Goal: Information Seeking & Learning: Learn about a topic

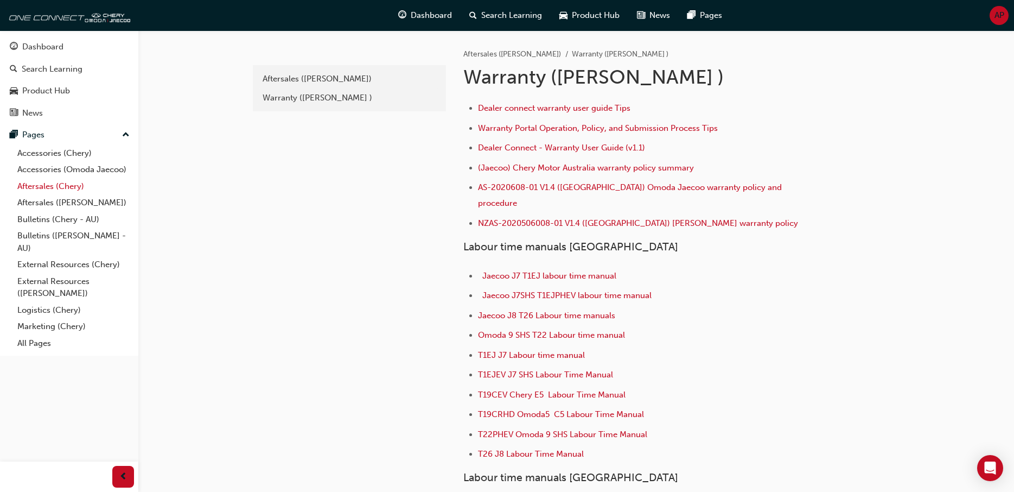
click at [59, 187] on link "Aftersales (Chery)" at bounding box center [73, 186] width 121 height 17
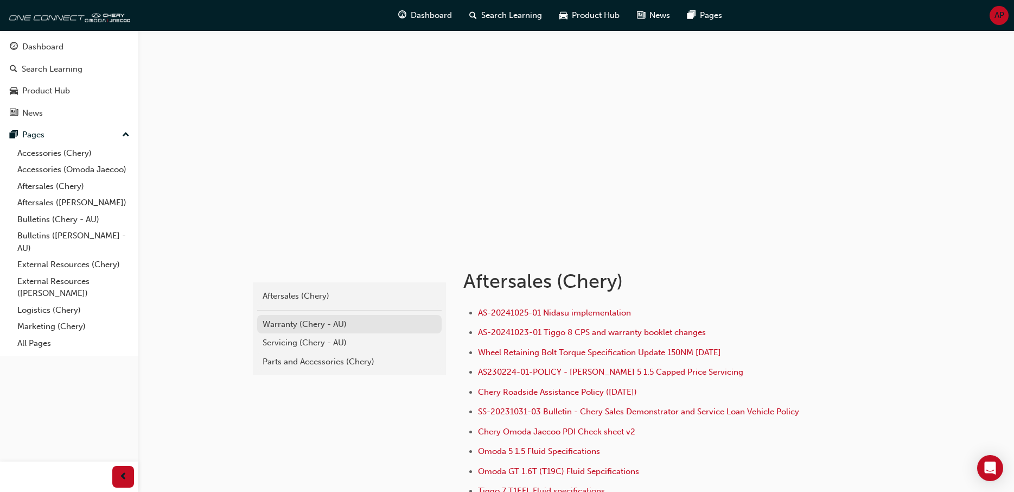
click at [293, 325] on div "Warranty (Chery - AU)" at bounding box center [350, 324] width 174 height 12
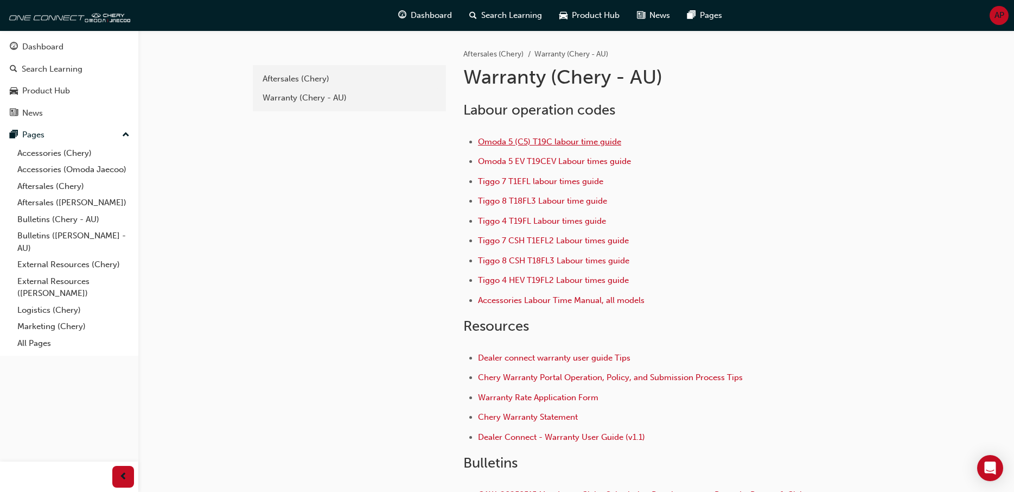
click at [554, 138] on span "Omoda 5 (C5) T19C labour time guide" at bounding box center [549, 142] width 143 height 10
click at [46, 219] on link "Bulletins (Chery - AU)" at bounding box center [73, 219] width 121 height 17
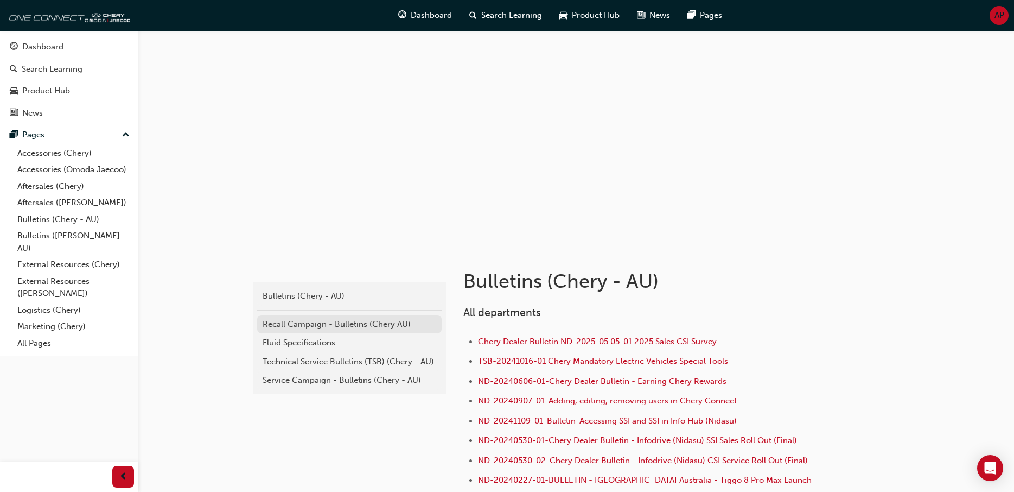
click at [303, 328] on div "Recall Campaign - Bulletins (Chery AU)" at bounding box center [350, 324] width 174 height 12
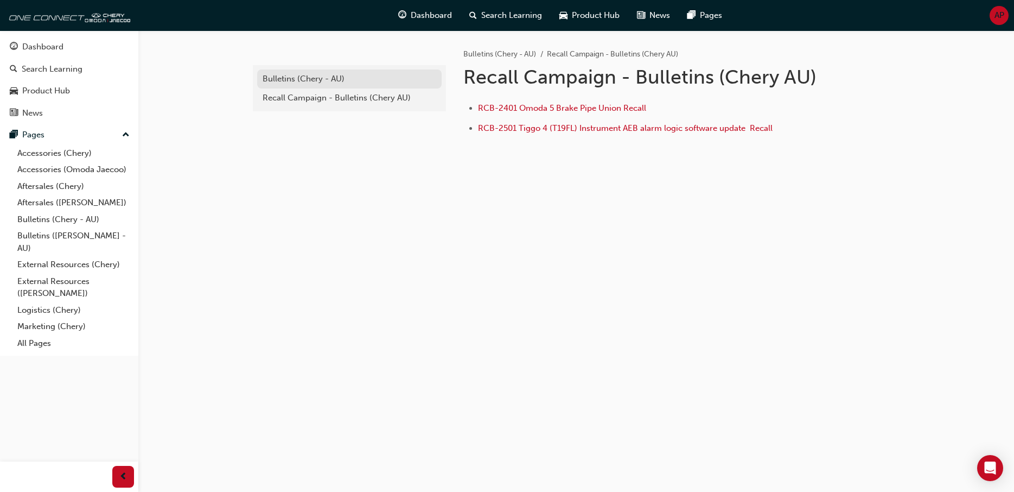
click at [282, 82] on div "Bulletins (Chery - AU)" at bounding box center [350, 79] width 174 height 12
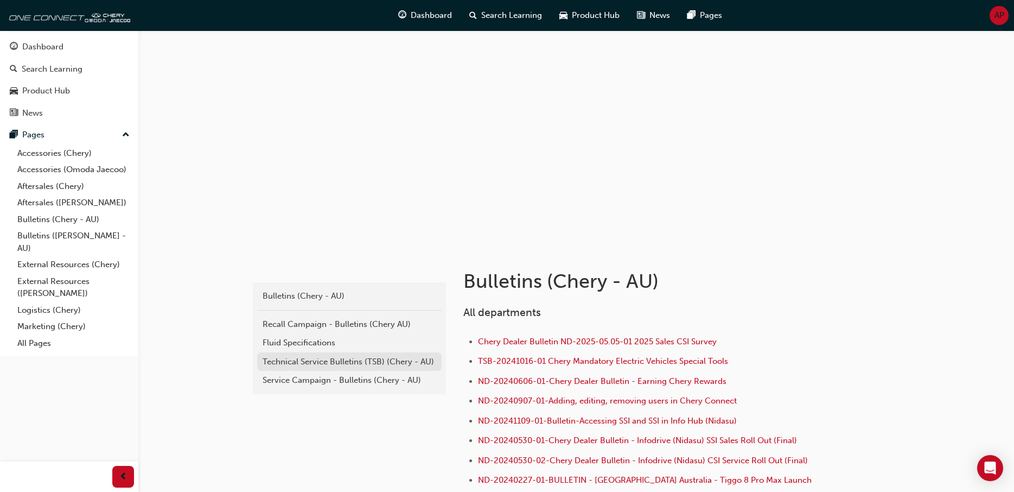
click at [296, 354] on link "Technical Service Bulletins (TSB) (Chery - AU)" at bounding box center [349, 361] width 185 height 19
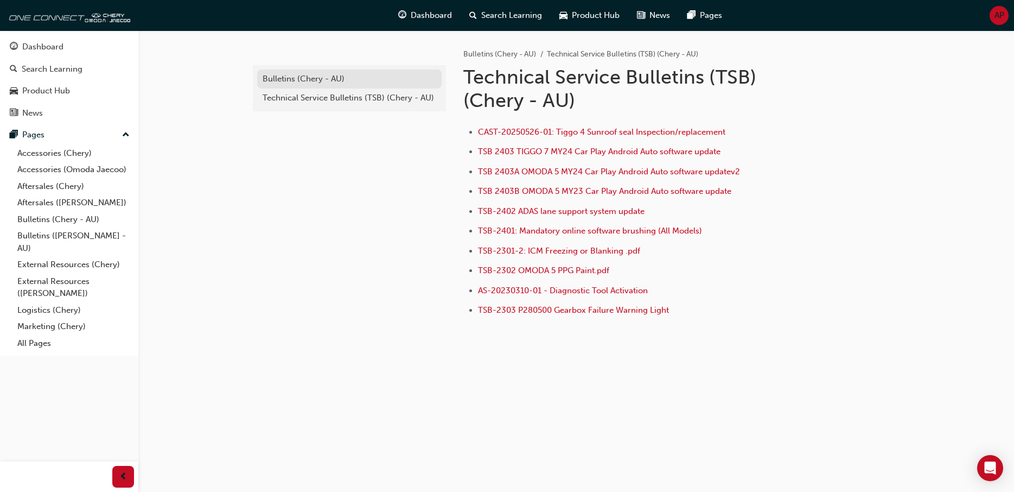
click at [290, 75] on div "Bulletins (Chery - AU)" at bounding box center [350, 79] width 174 height 12
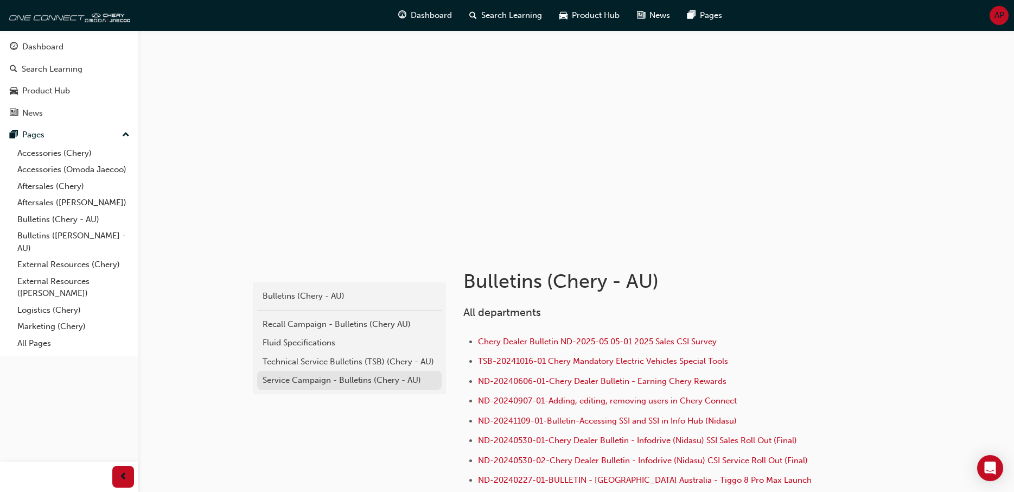
click at [307, 382] on div "Service Campaign - Bulletins (Chery - AU)" at bounding box center [350, 380] width 174 height 12
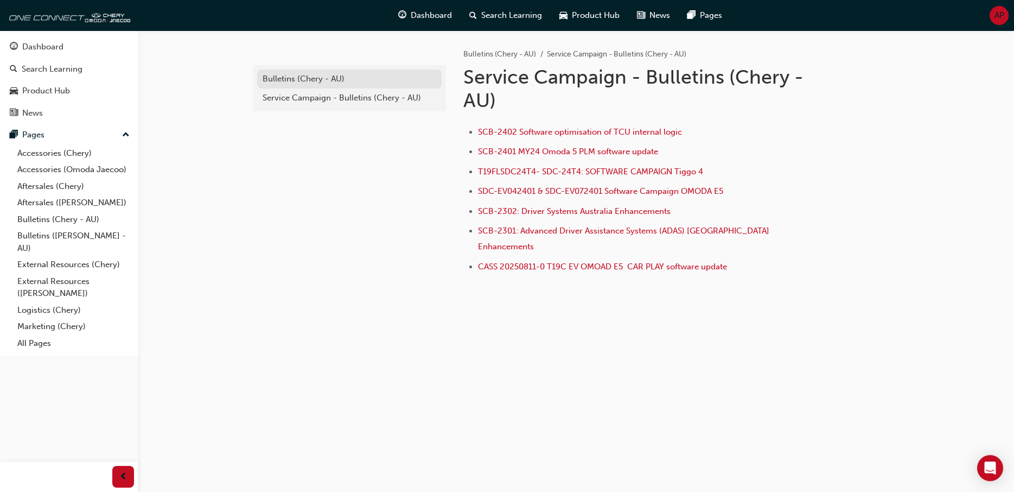
click at [268, 80] on div "Bulletins (Chery - AU)" at bounding box center [350, 79] width 174 height 12
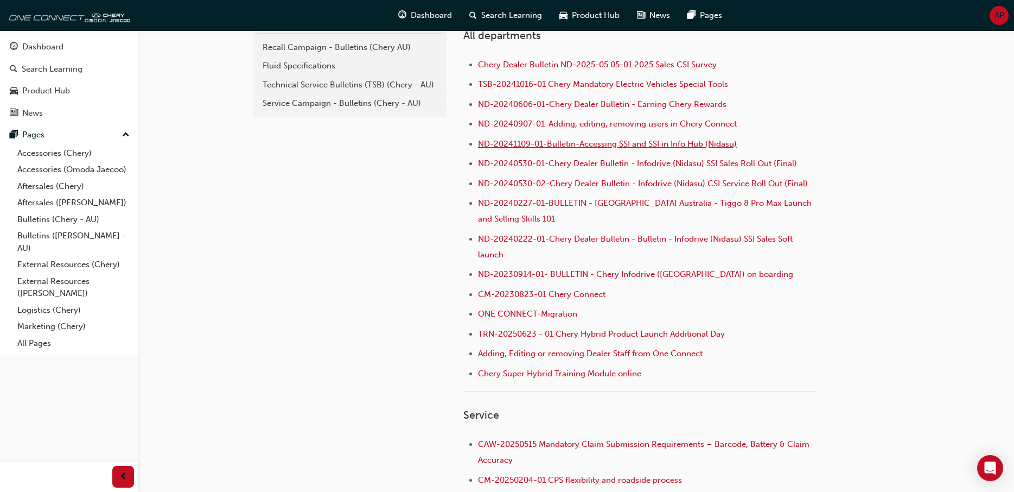
scroll to position [221, 0]
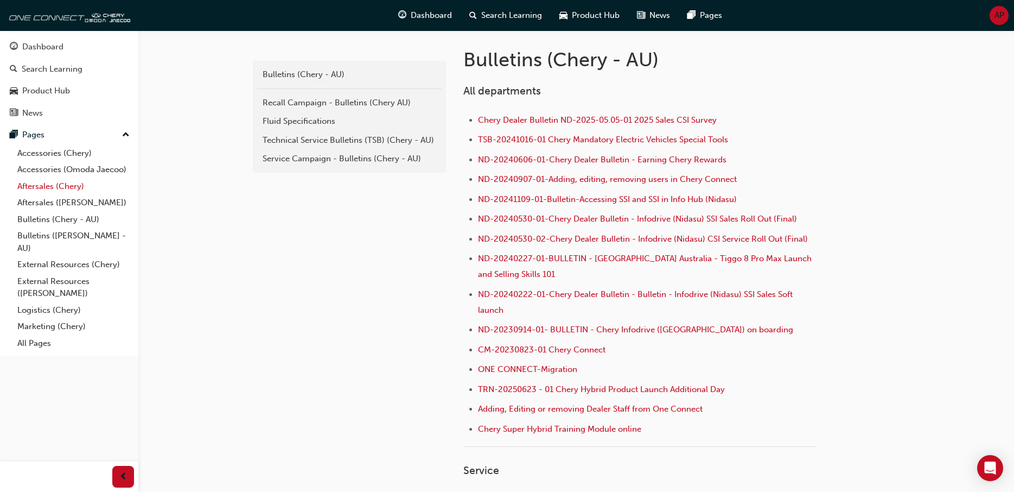
click at [44, 187] on link "Aftersales (Chery)" at bounding box center [73, 186] width 121 height 17
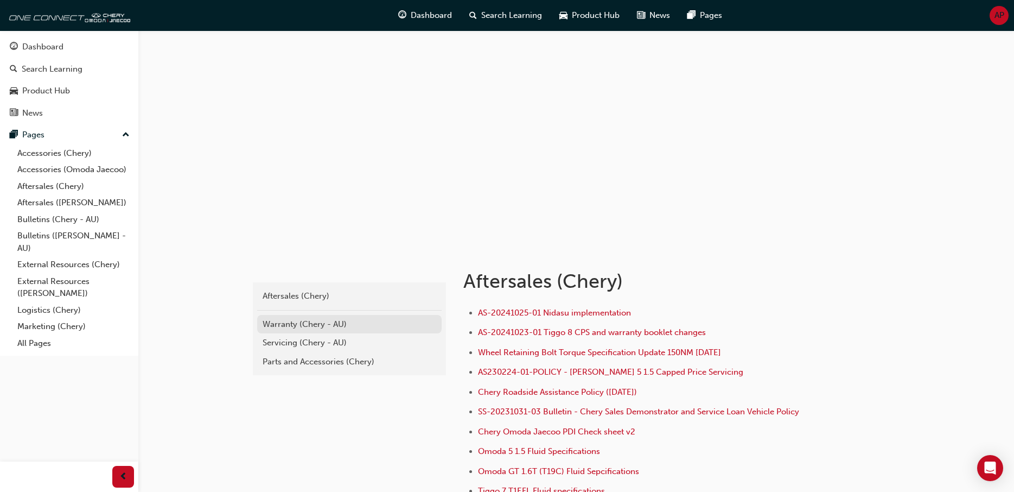
click at [289, 323] on div "Warranty (Chery - AU)" at bounding box center [350, 324] width 174 height 12
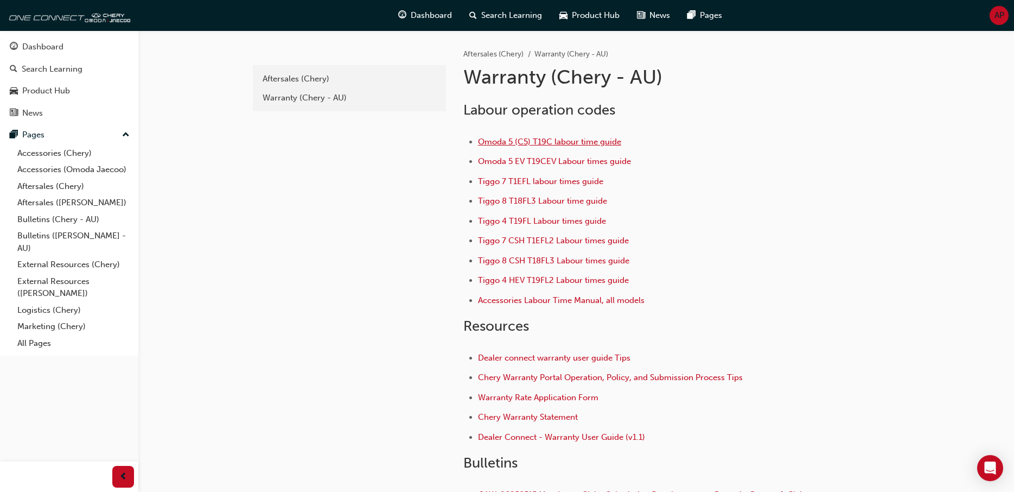
click at [528, 143] on span "Omoda 5 (C5) T19C labour time guide" at bounding box center [549, 142] width 143 height 10
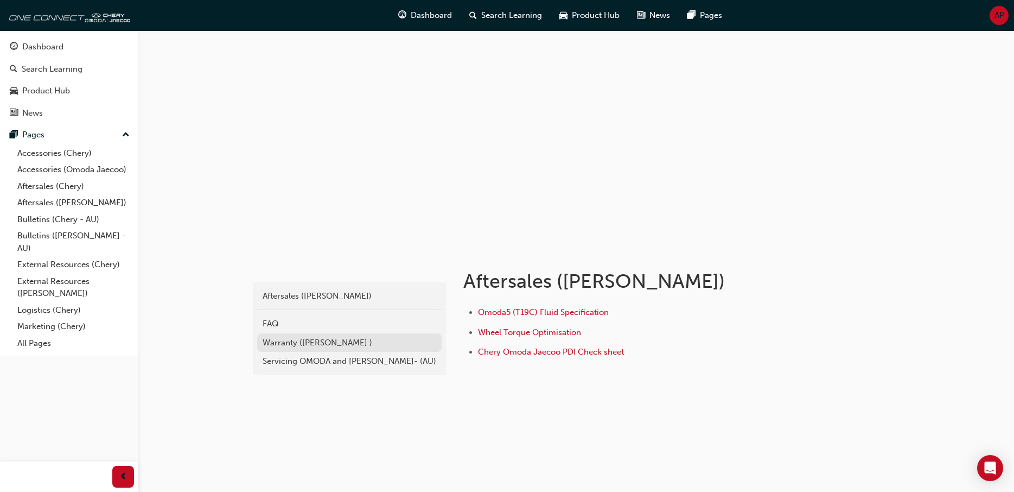
click at [283, 340] on div "Warranty (Omoda Jaecoo )" at bounding box center [350, 342] width 174 height 12
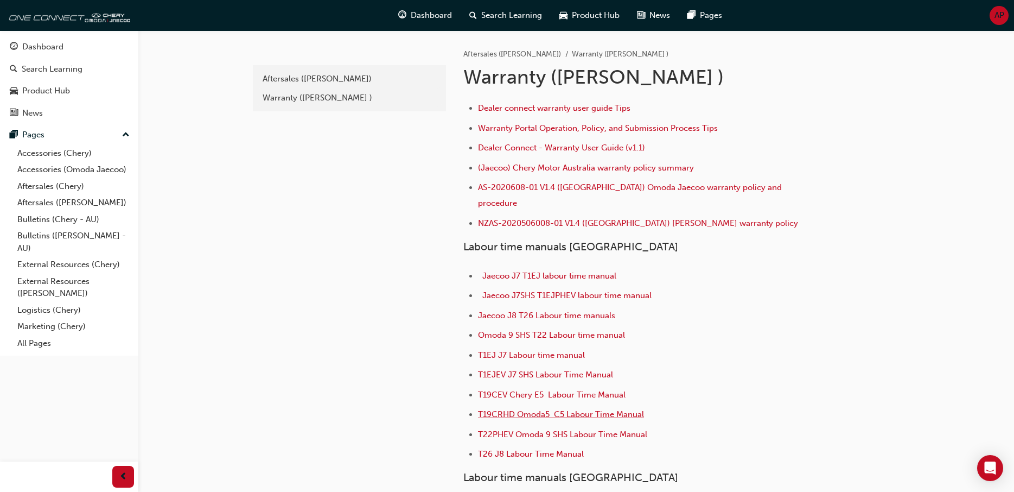
click at [537, 409] on span "T19CRHD Omoda5 C5 Labour Time Manual" at bounding box center [561, 414] width 166 height 10
click at [49, 186] on link "Aftersales (Chery)" at bounding box center [73, 186] width 121 height 17
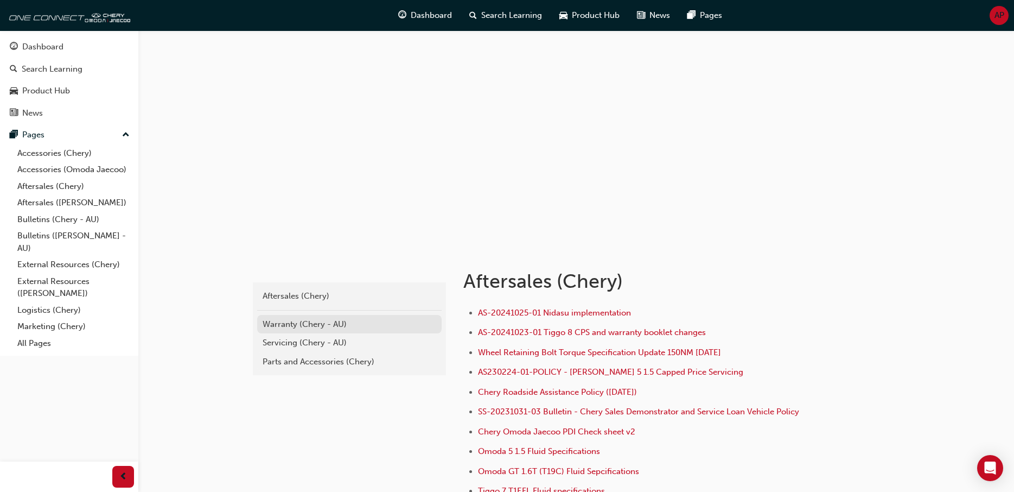
click at [291, 326] on div "Warranty (Chery - AU)" at bounding box center [350, 324] width 174 height 12
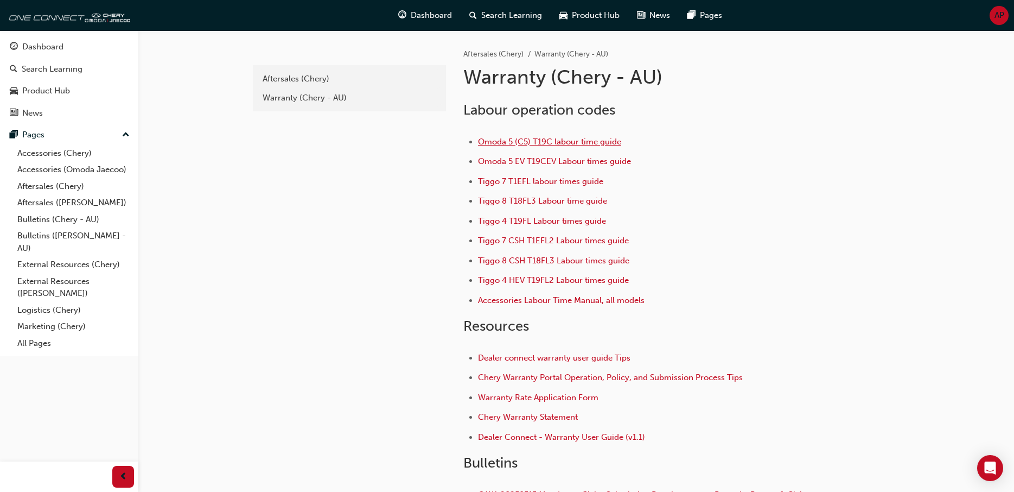
click at [554, 142] on span "Omoda 5 (C5) T19C labour time guide" at bounding box center [549, 142] width 143 height 10
